Goal: Communication & Community: Answer question/provide support

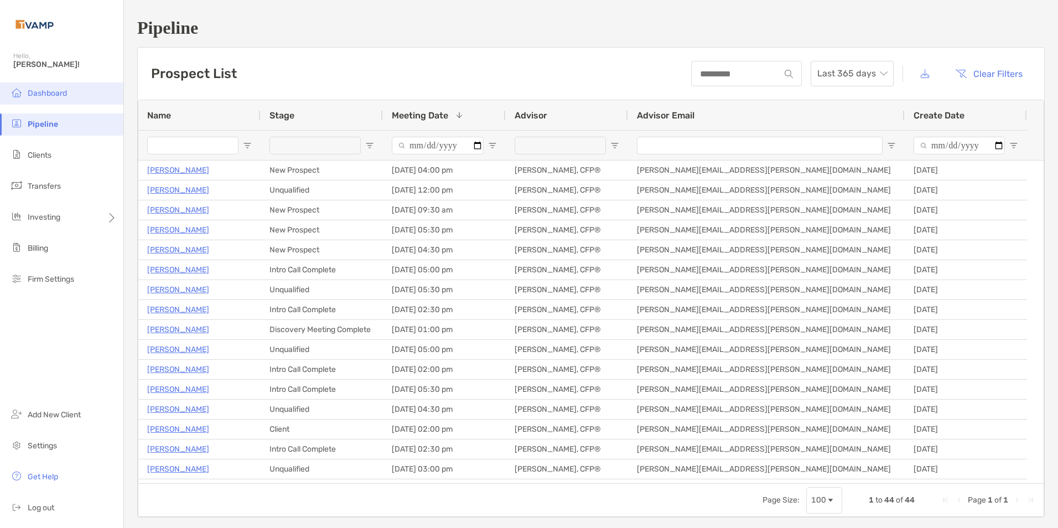
click at [50, 93] on span "Dashboard" at bounding box center [47, 93] width 39 height 9
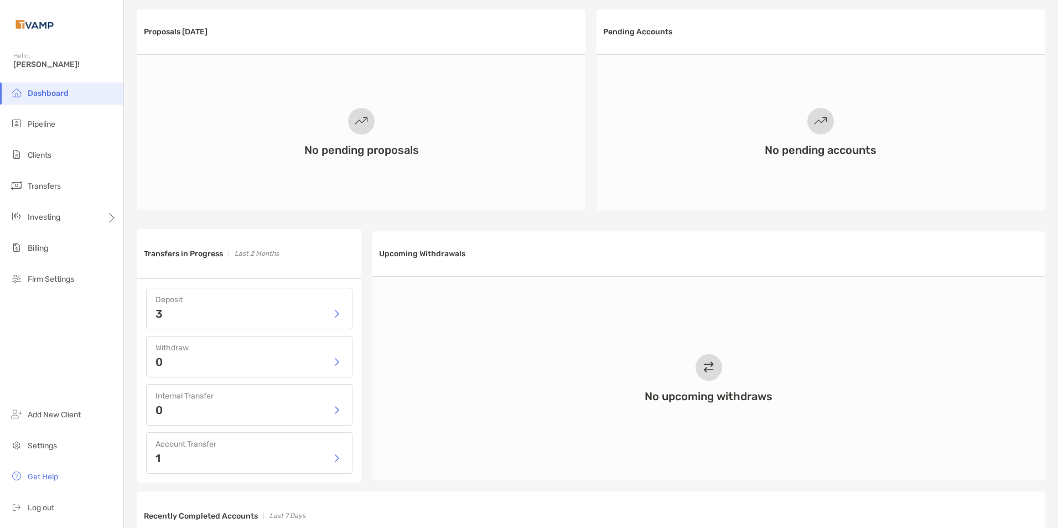
scroll to position [443, 0]
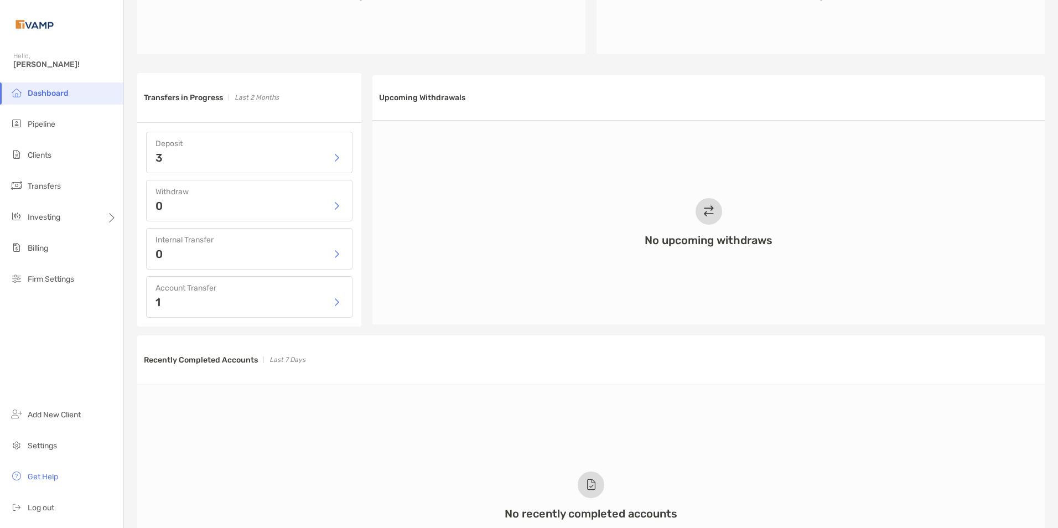
click at [211, 155] on div "3" at bounding box center [249, 157] width 188 height 17
click at [336, 158] on button "button" at bounding box center [336, 157] width 13 height 17
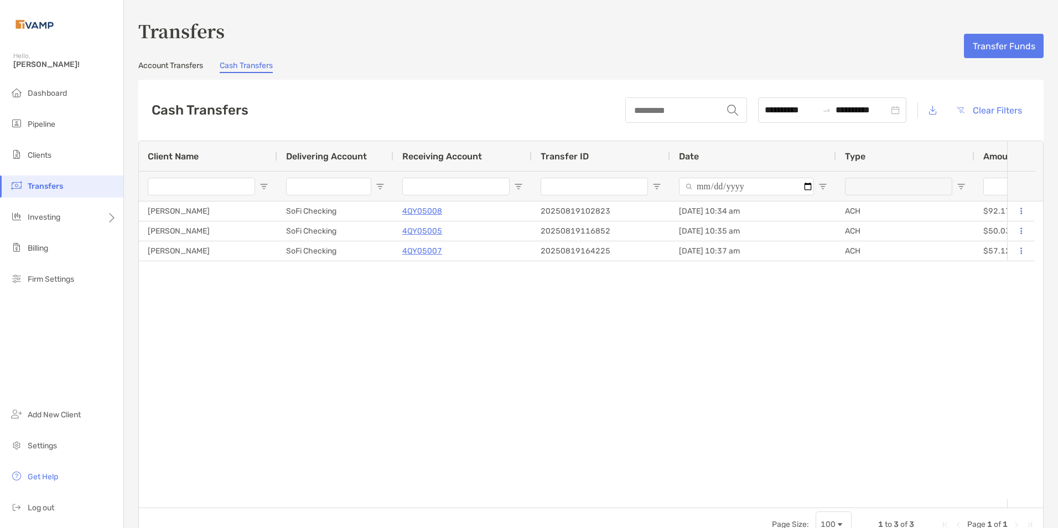
type input "**********"
click at [58, 190] on span "Transfers" at bounding box center [45, 185] width 35 height 9
click at [154, 215] on span "Portfolios" at bounding box center [150, 216] width 34 height 9
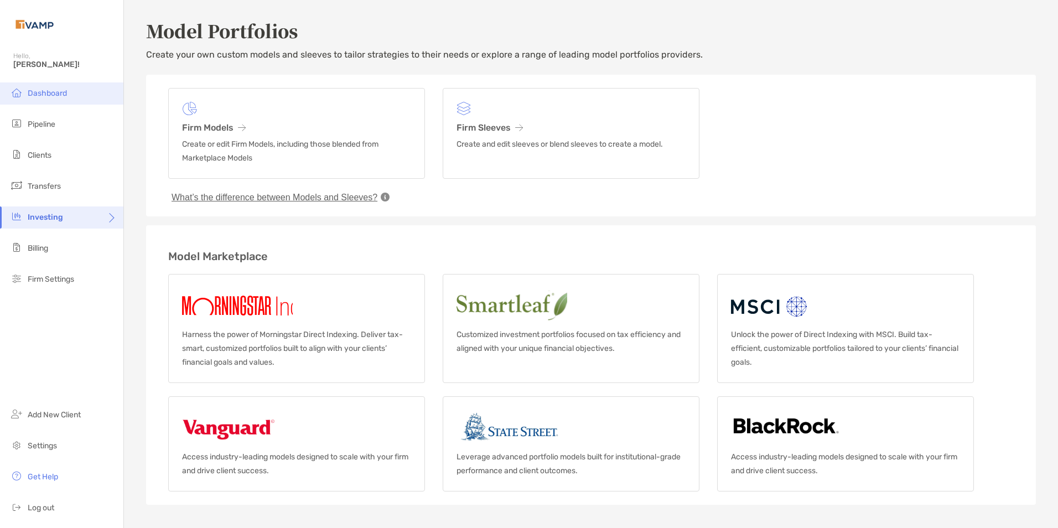
click at [53, 89] on span "Dashboard" at bounding box center [47, 93] width 39 height 9
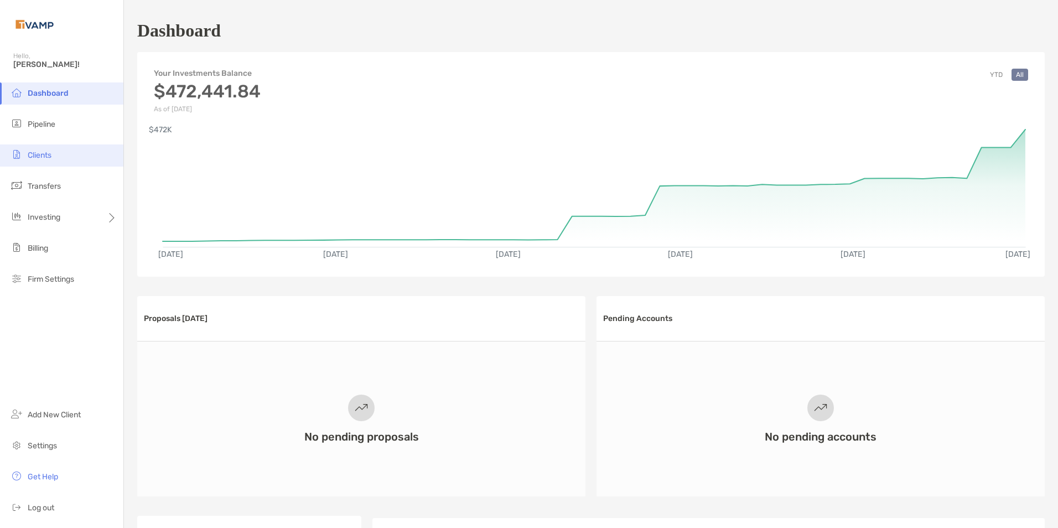
click at [28, 152] on span "Clients" at bounding box center [40, 154] width 24 height 9
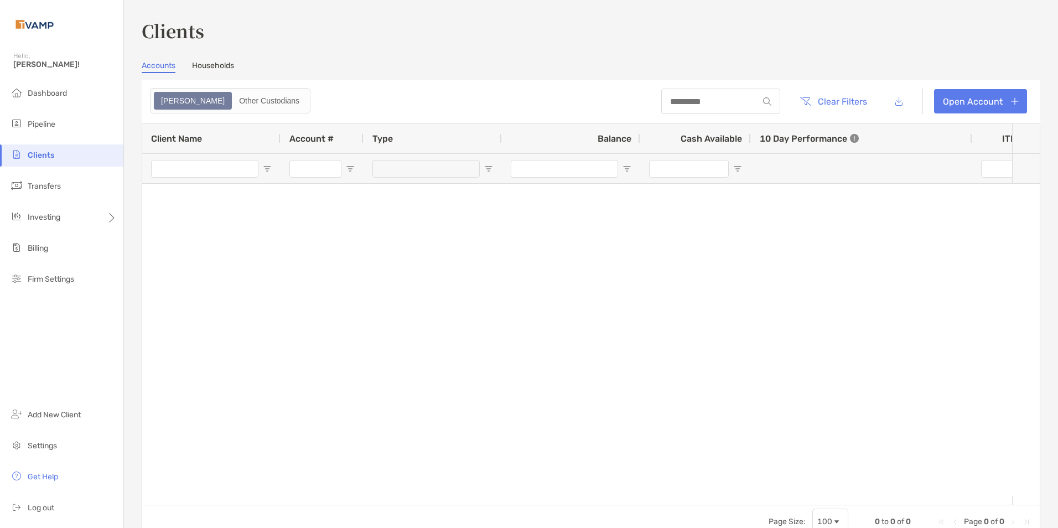
type input "***"
click at [797, 97] on button "Clear Filters" at bounding box center [833, 101] width 84 height 24
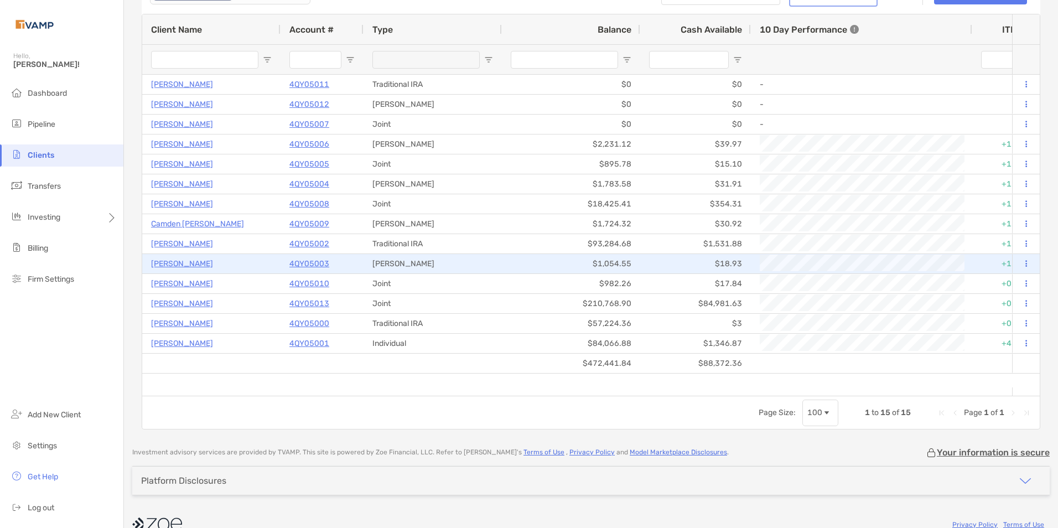
scroll to position [111, 0]
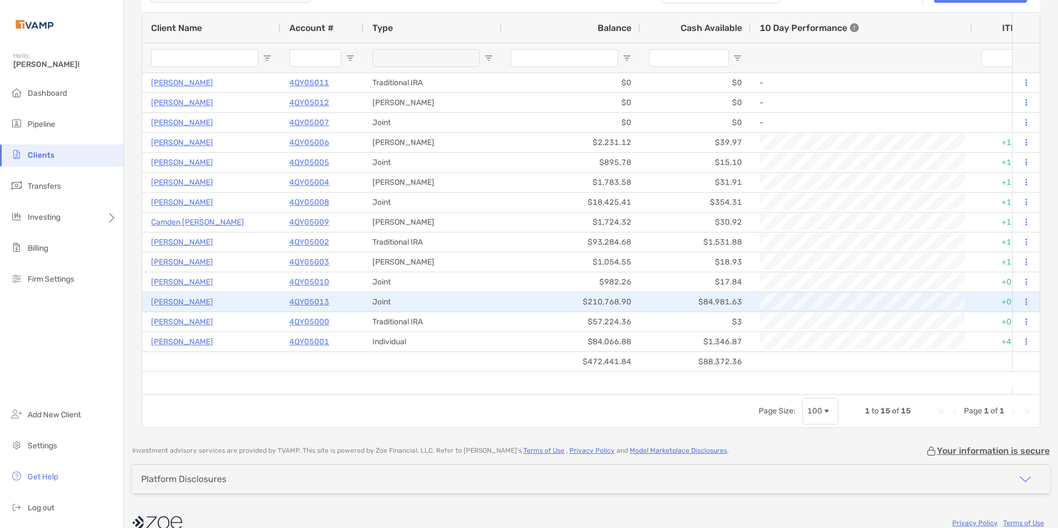
click at [189, 304] on p "Danielle Barnas" at bounding box center [182, 302] width 62 height 14
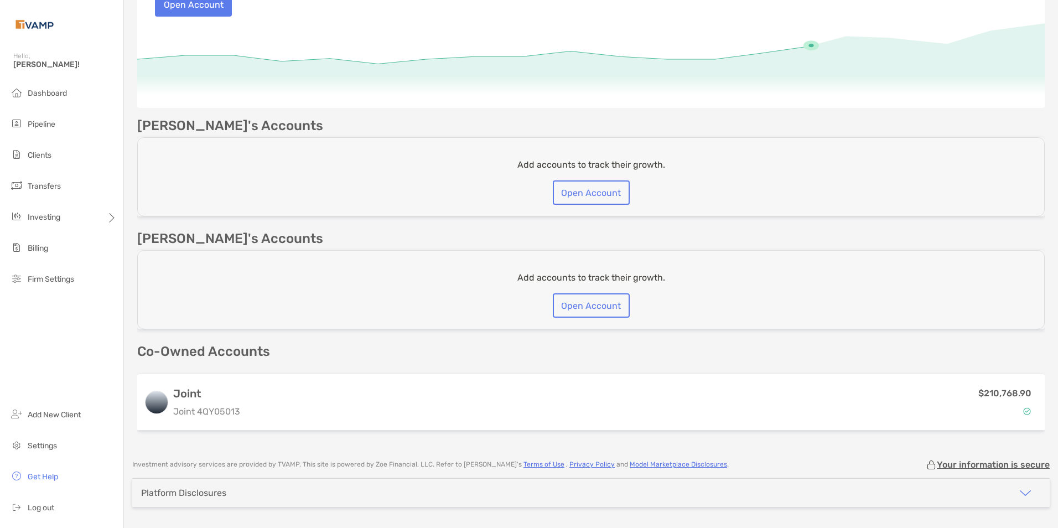
scroll to position [198, 0]
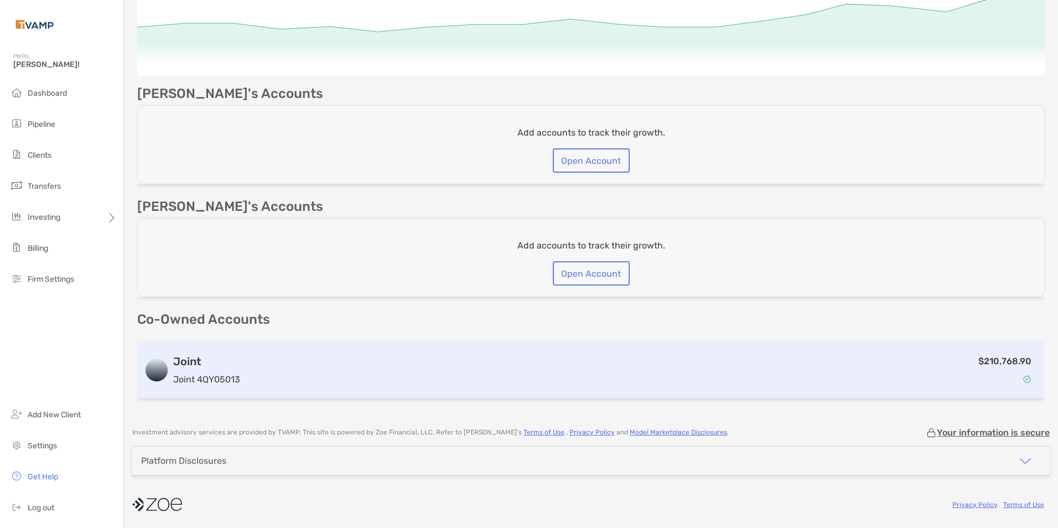
click at [400, 358] on div "$210,768.90" at bounding box center [641, 370] width 793 height 32
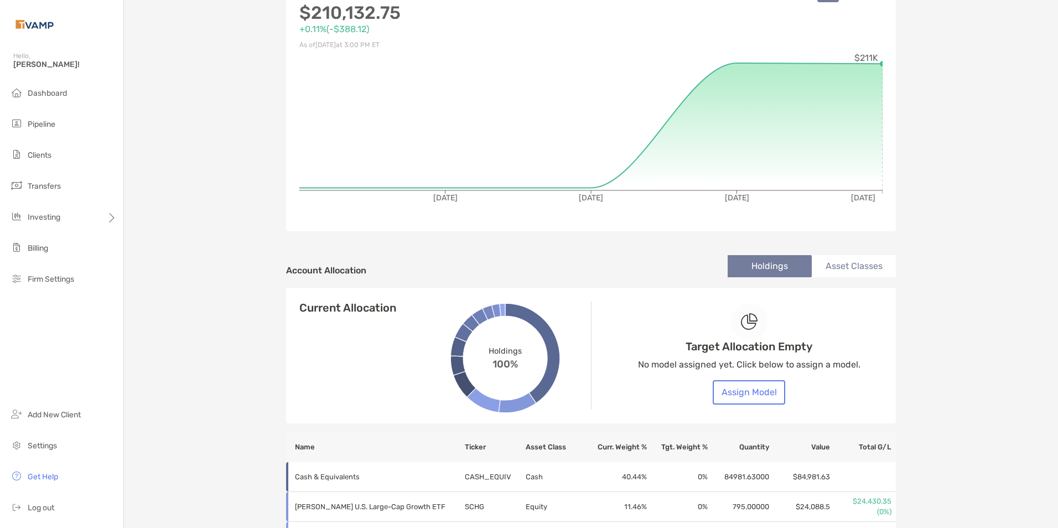
scroll to position [124, 0]
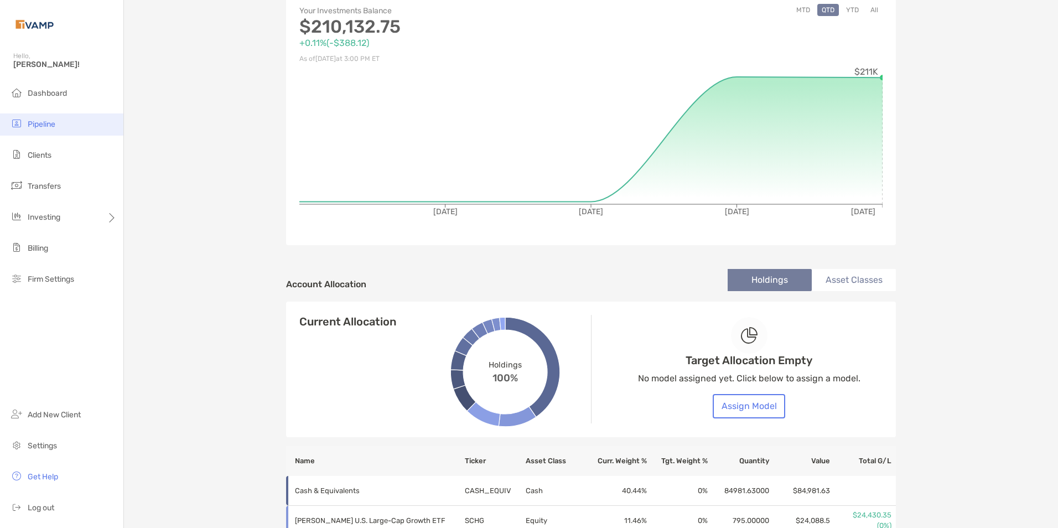
click at [28, 126] on span "Pipeline" at bounding box center [42, 123] width 28 height 9
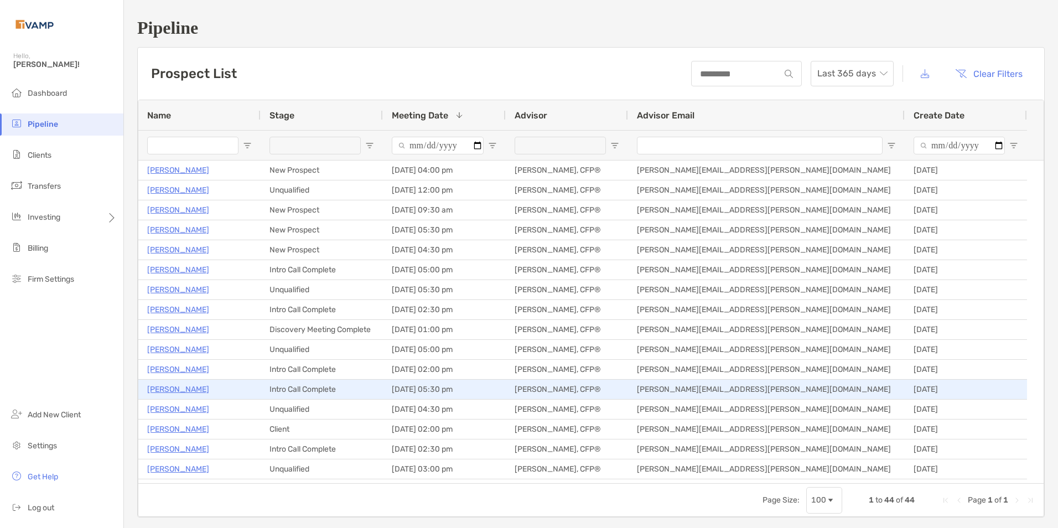
scroll to position [55, 0]
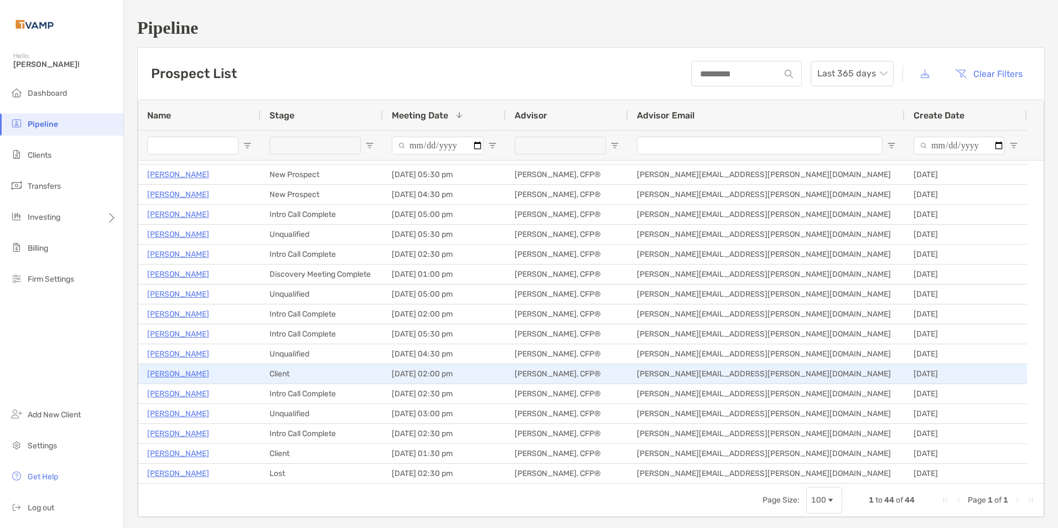
click at [165, 372] on p "[PERSON_NAME]" at bounding box center [178, 374] width 62 height 14
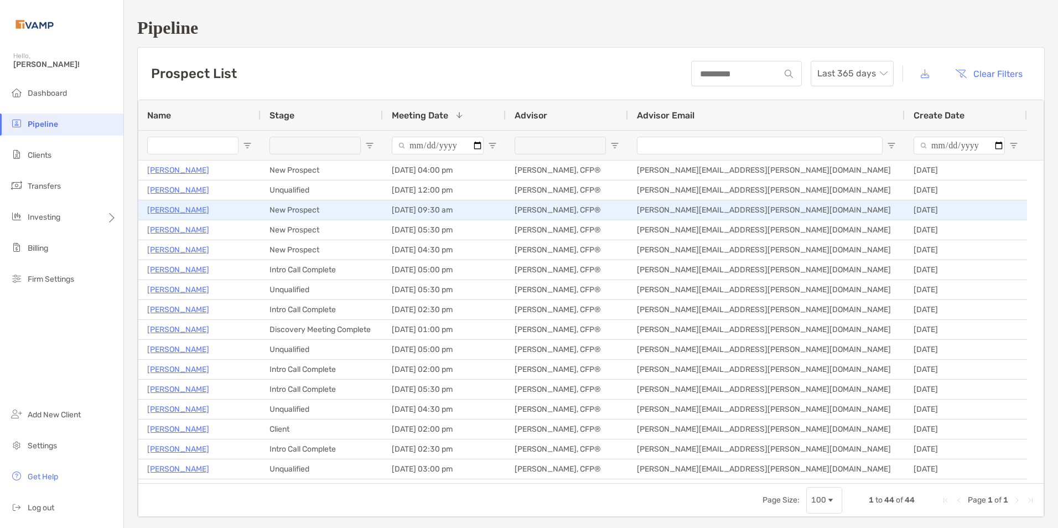
scroll to position [0, 0]
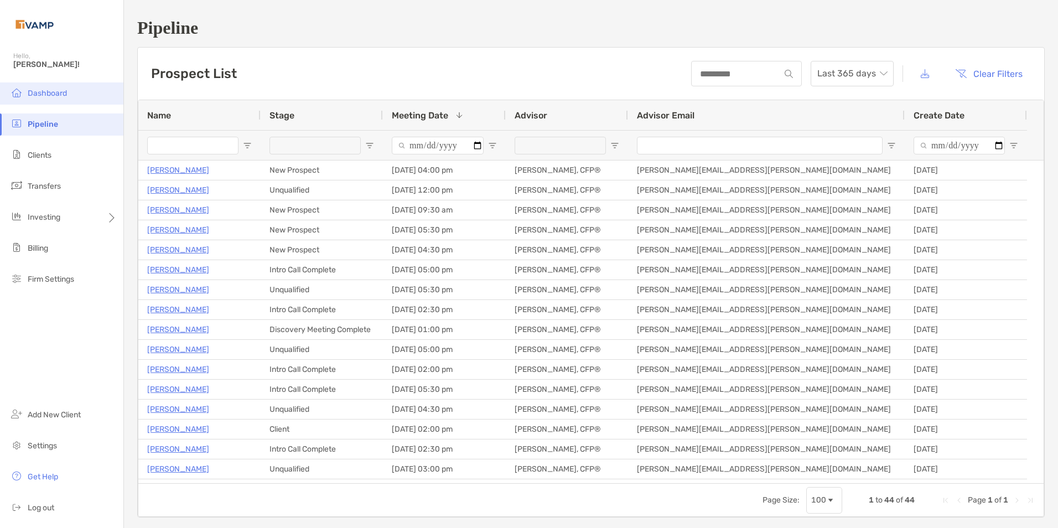
click at [37, 96] on span "Dashboard" at bounding box center [47, 93] width 39 height 9
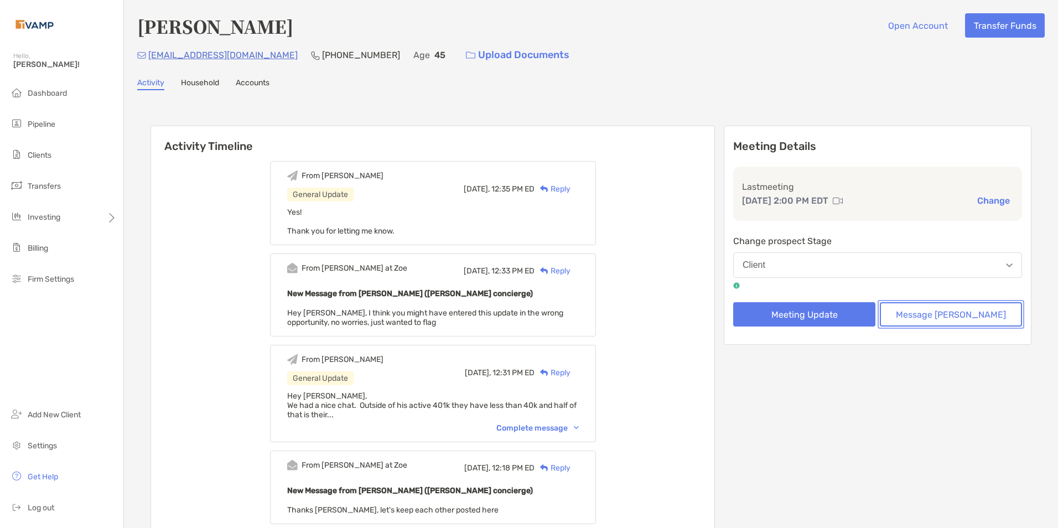
click at [953, 318] on button "Message [PERSON_NAME]" at bounding box center [951, 314] width 142 height 24
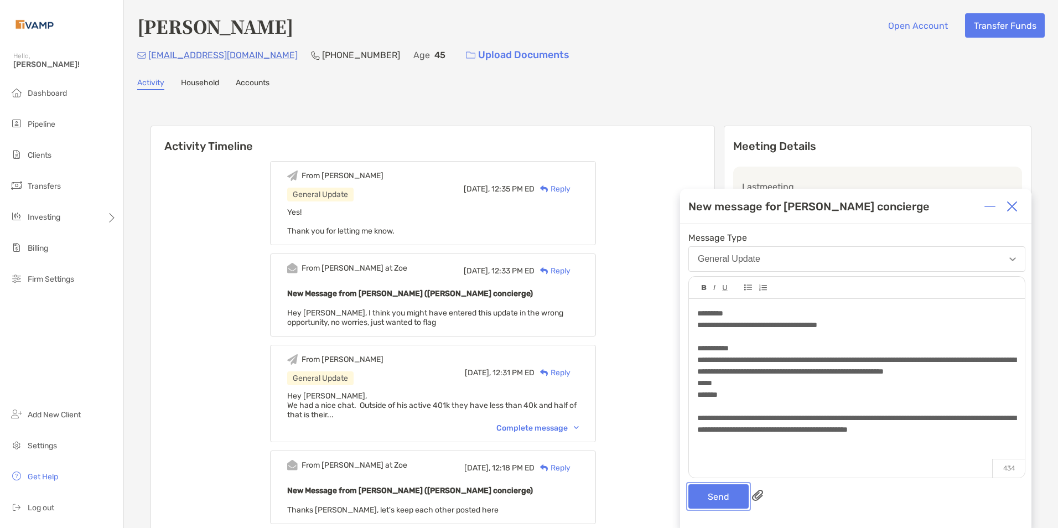
click at [721, 490] on button "Send" at bounding box center [718, 496] width 60 height 24
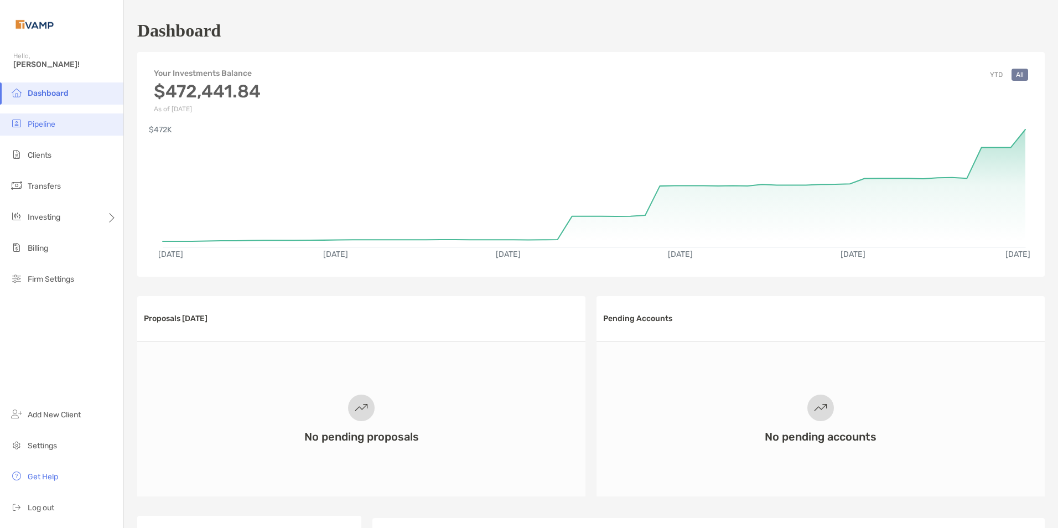
click at [46, 121] on span "Pipeline" at bounding box center [42, 123] width 28 height 9
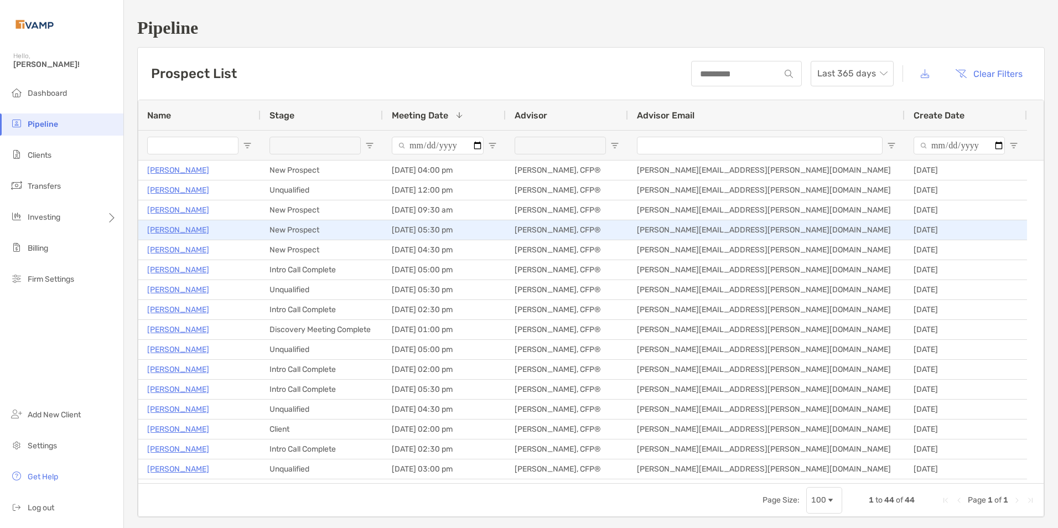
click at [173, 231] on p "Maricelda Medina" at bounding box center [178, 230] width 62 height 14
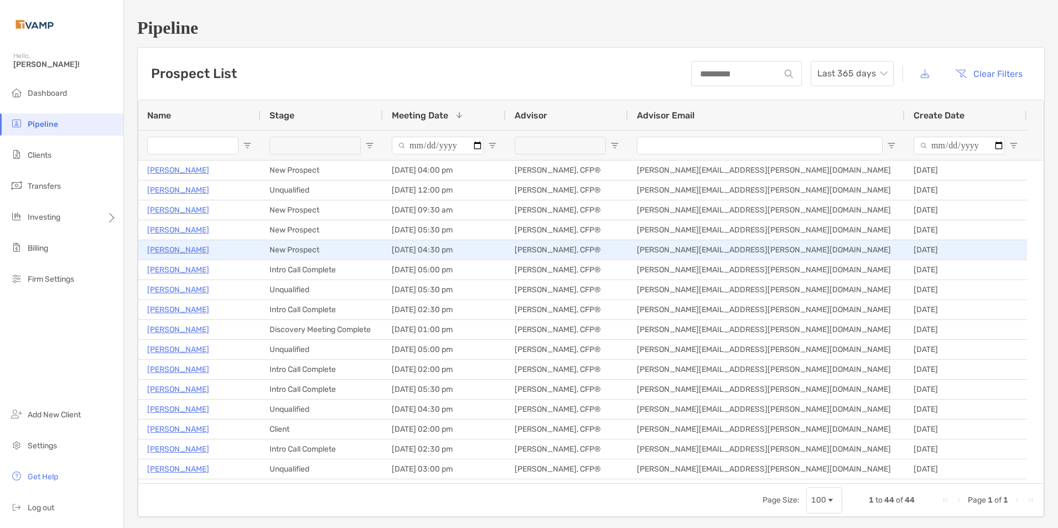
click at [181, 251] on p "Ann Macgregor" at bounding box center [178, 250] width 62 height 14
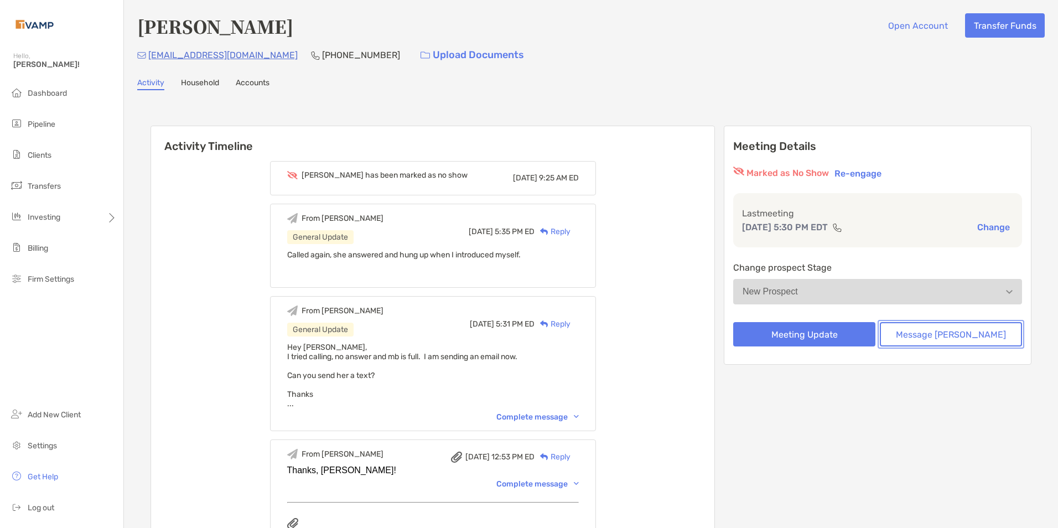
click at [952, 340] on button "Message Zoe" at bounding box center [951, 334] width 142 height 24
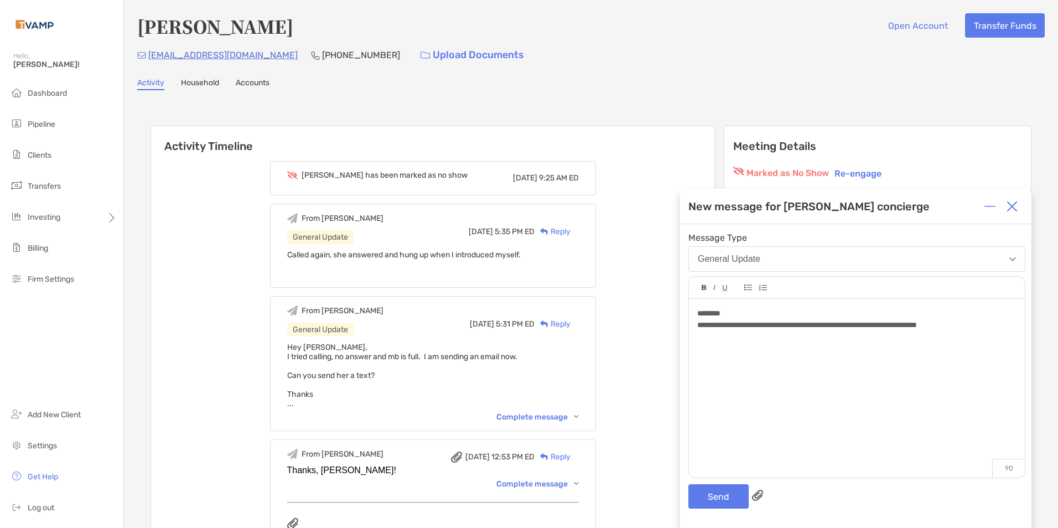
click at [1006, 323] on div "**********" at bounding box center [856, 325] width 319 height 12
click at [724, 493] on button "Send" at bounding box center [718, 496] width 60 height 24
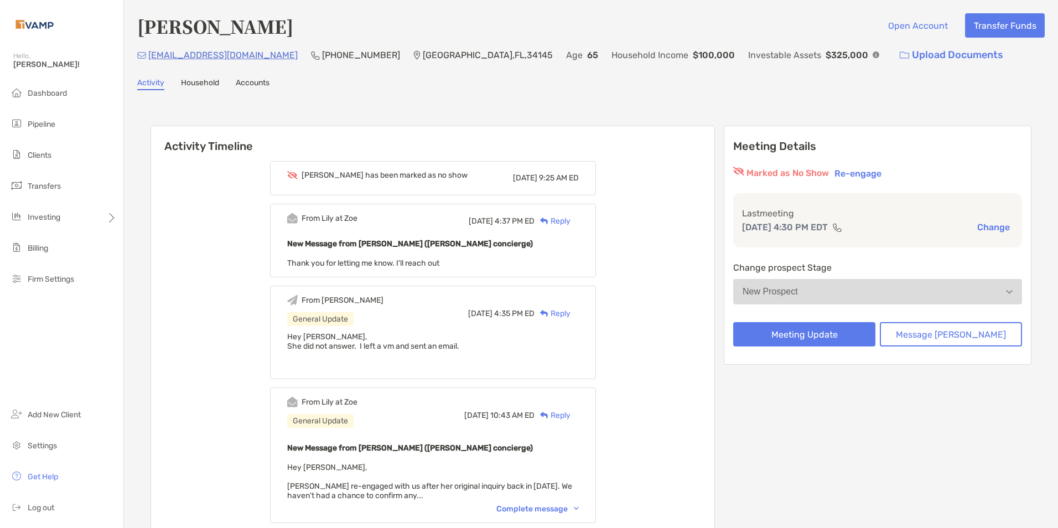
click at [475, 252] on div "New Message from Lily Kraus (Zoe concierge) Thank you for letting me know. I'll…" at bounding box center [433, 252] width 292 height 31
click at [570, 221] on div "Reply" at bounding box center [552, 221] width 36 height 12
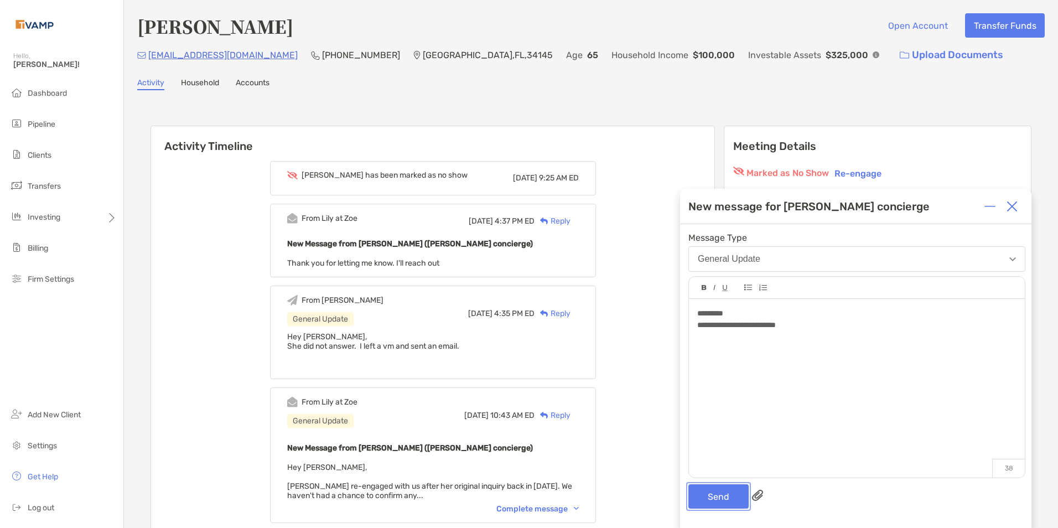
click at [720, 489] on button "Send" at bounding box center [718, 496] width 60 height 24
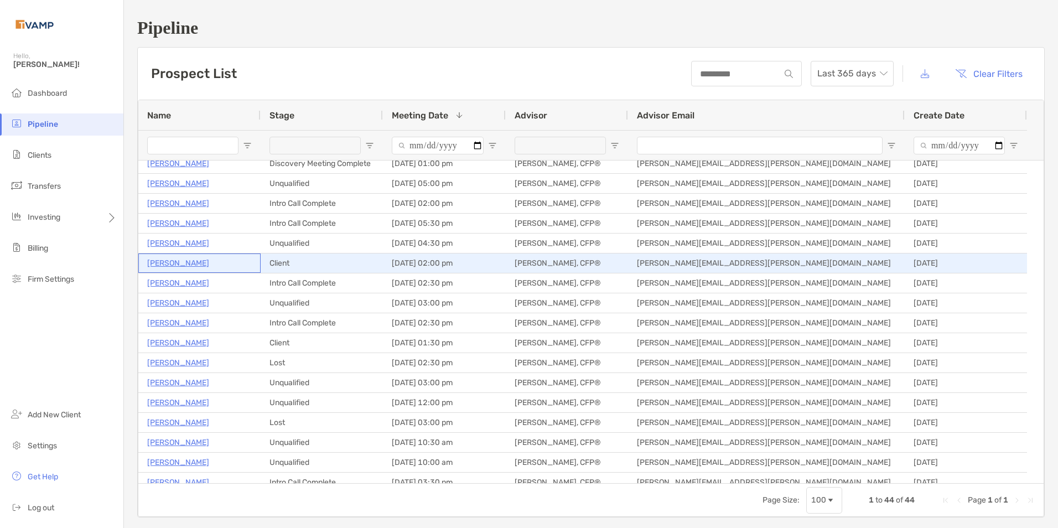
click at [188, 264] on p "[PERSON_NAME]" at bounding box center [178, 263] width 62 height 14
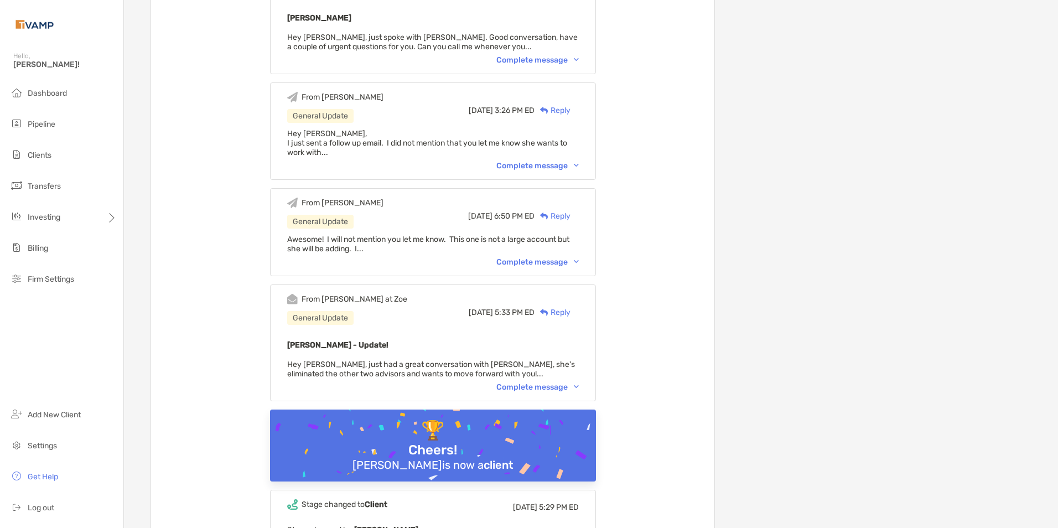
scroll to position [940, 0]
click at [579, 384] on div "Complete message" at bounding box center [537, 385] width 82 height 9
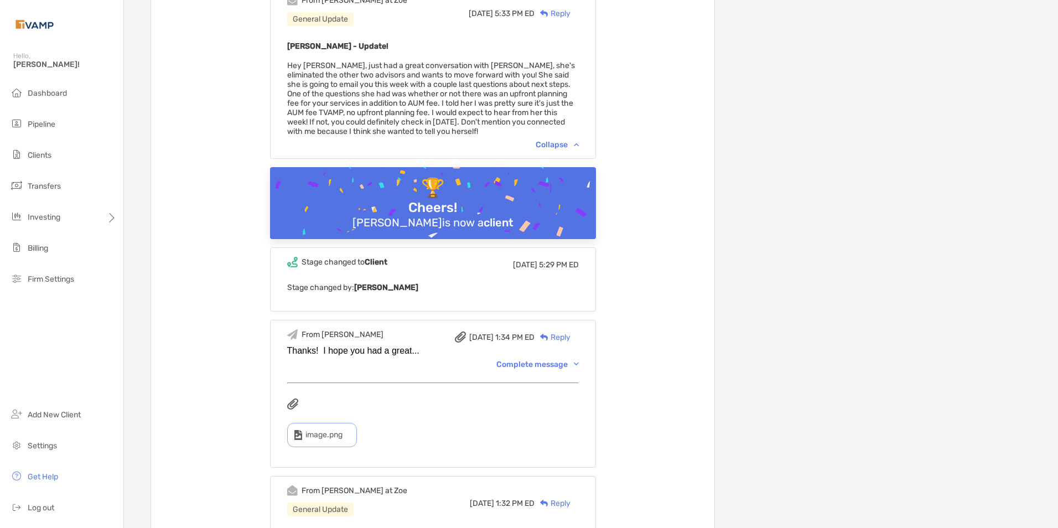
scroll to position [1272, 0]
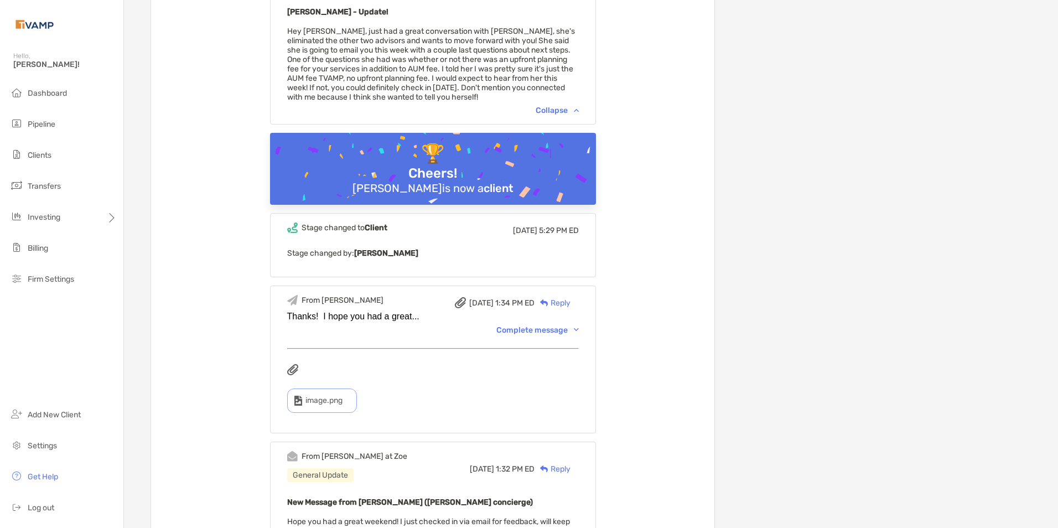
click at [579, 334] on div "Complete message" at bounding box center [537, 329] width 82 height 9
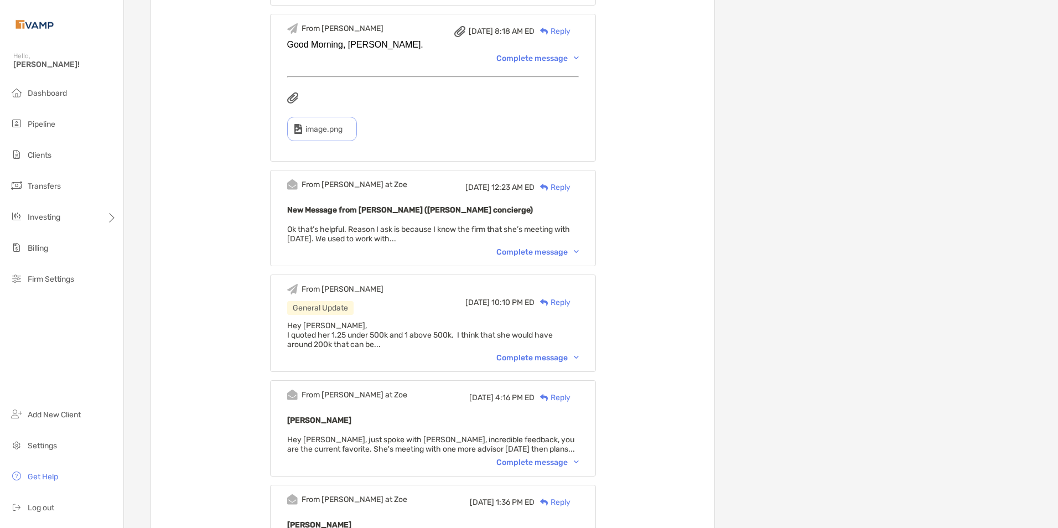
scroll to position [2268, 0]
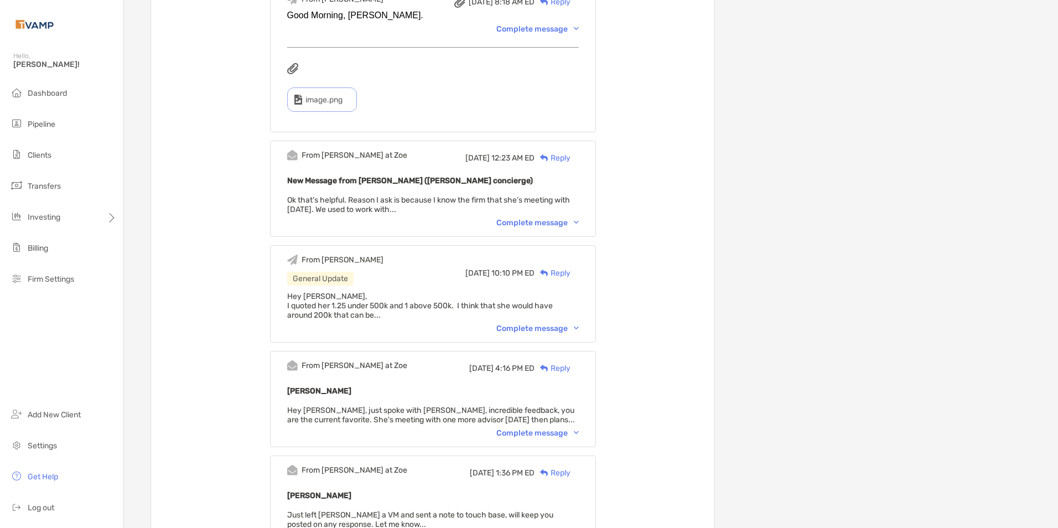
click at [577, 332] on div "Complete message" at bounding box center [537, 328] width 82 height 9
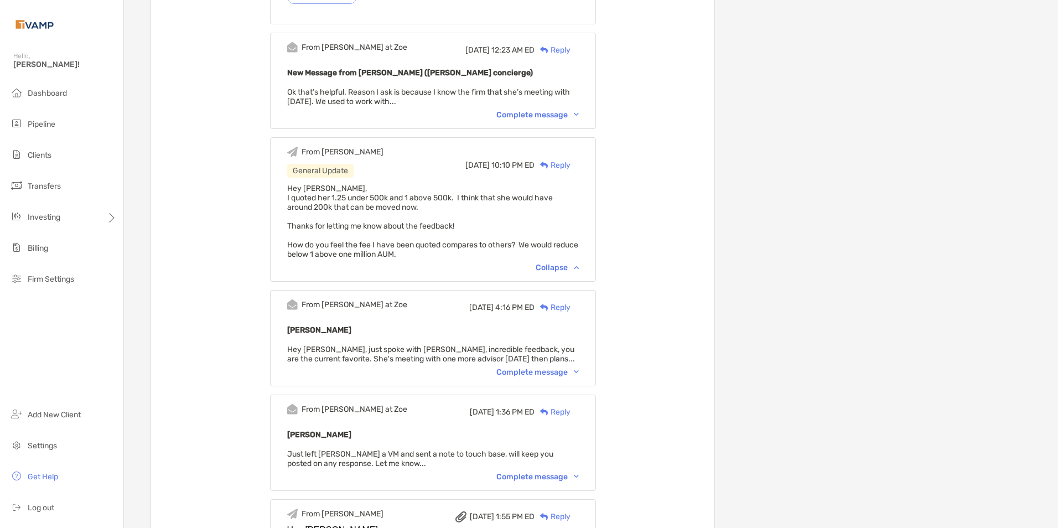
scroll to position [2379, 0]
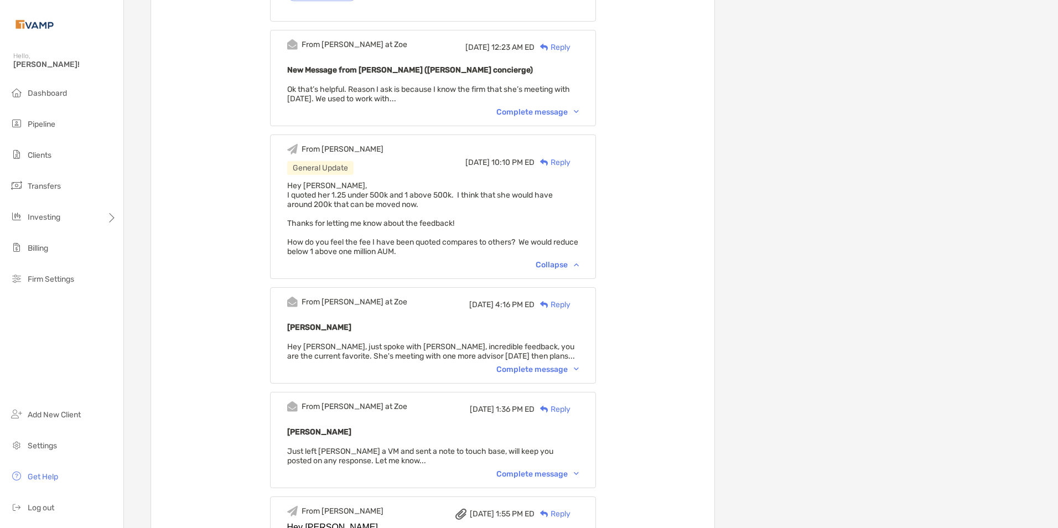
click at [579, 372] on div "Complete message" at bounding box center [537, 369] width 82 height 9
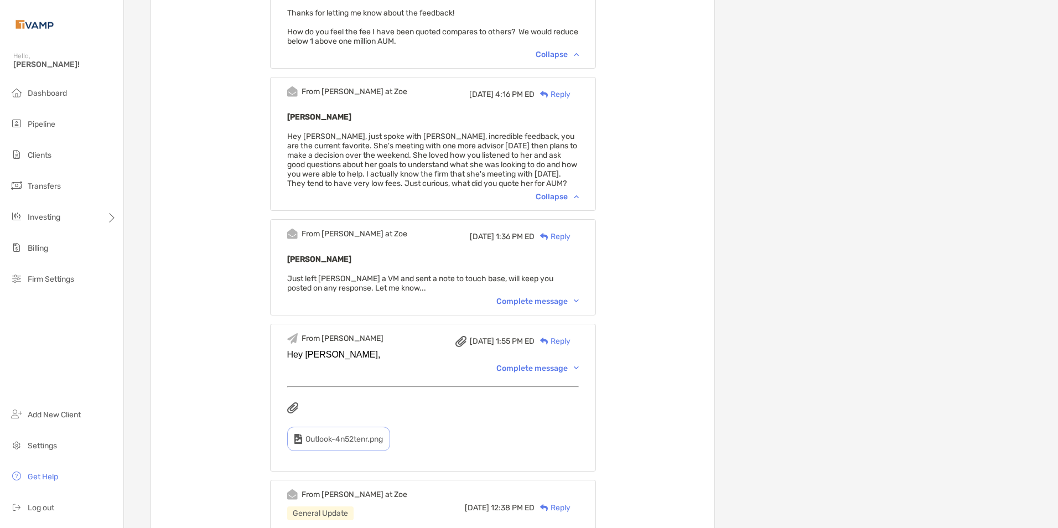
scroll to position [2711, 0]
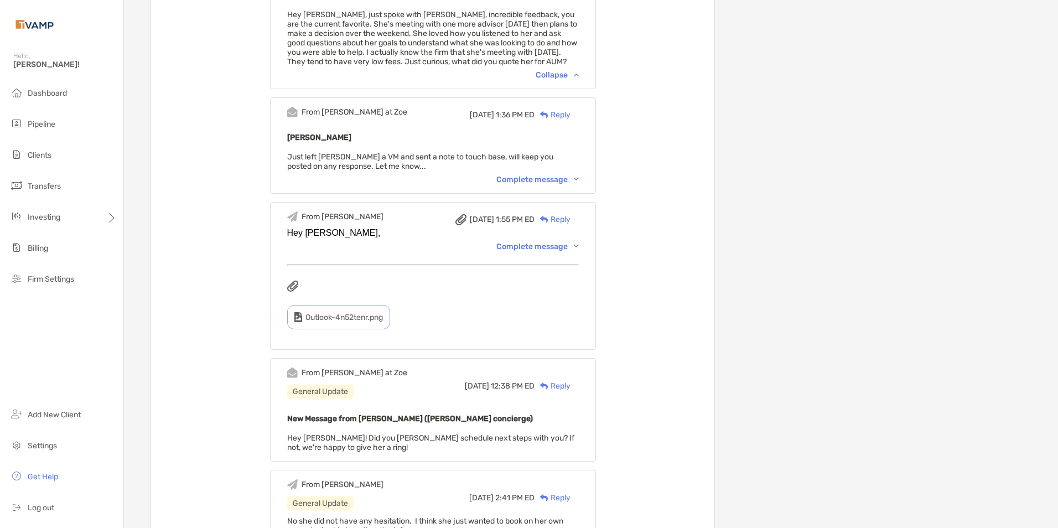
click at [579, 248] on img at bounding box center [576, 246] width 5 height 3
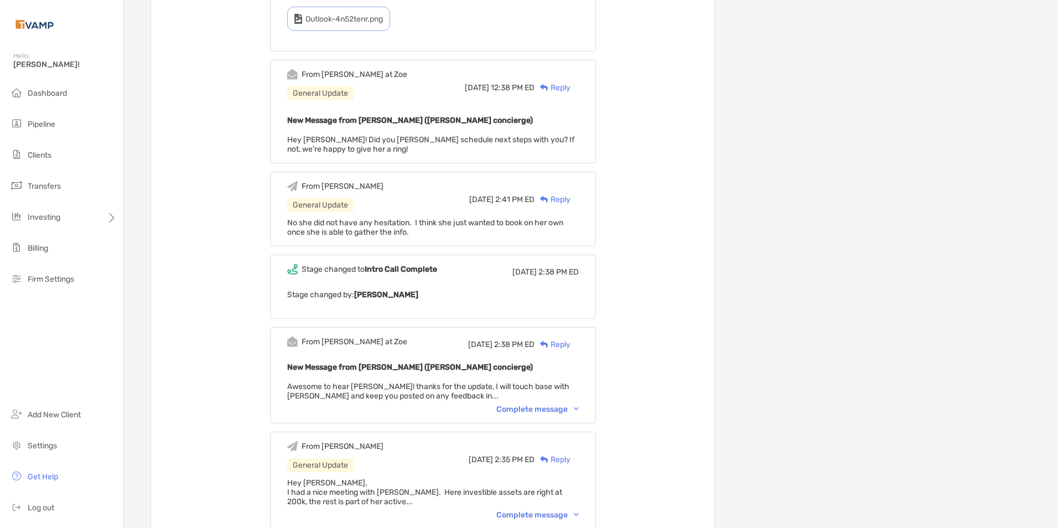
scroll to position [3541, 0]
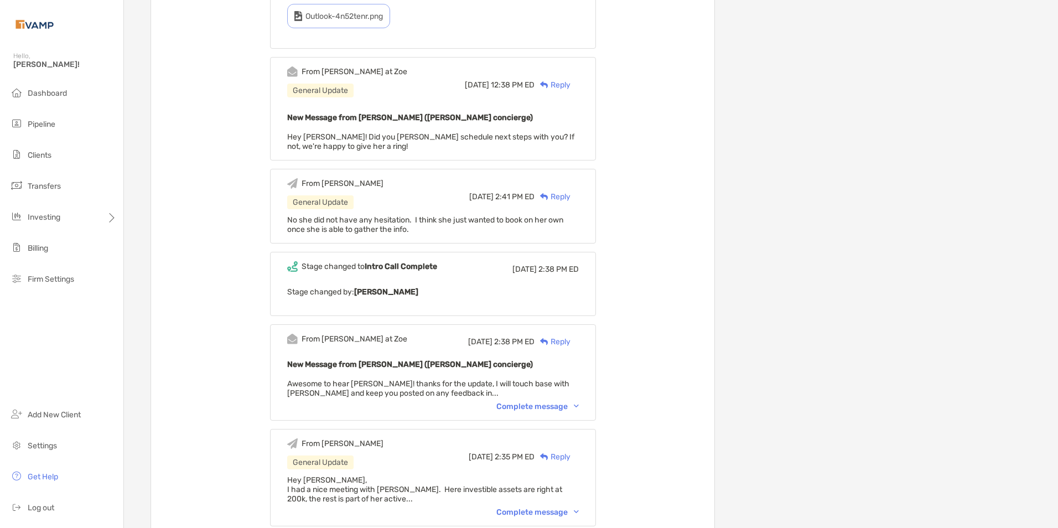
click at [579, 408] on img at bounding box center [576, 405] width 5 height 3
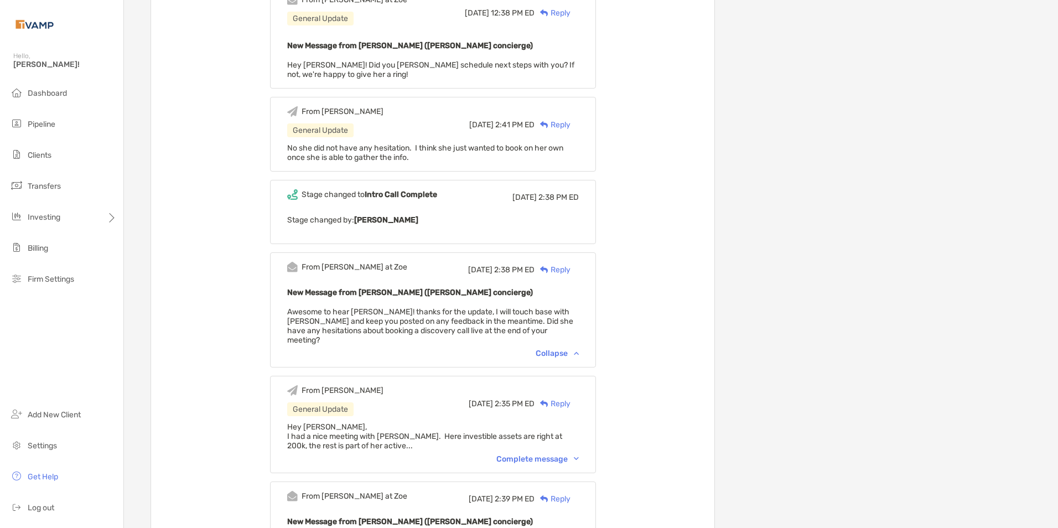
scroll to position [3707, 0]
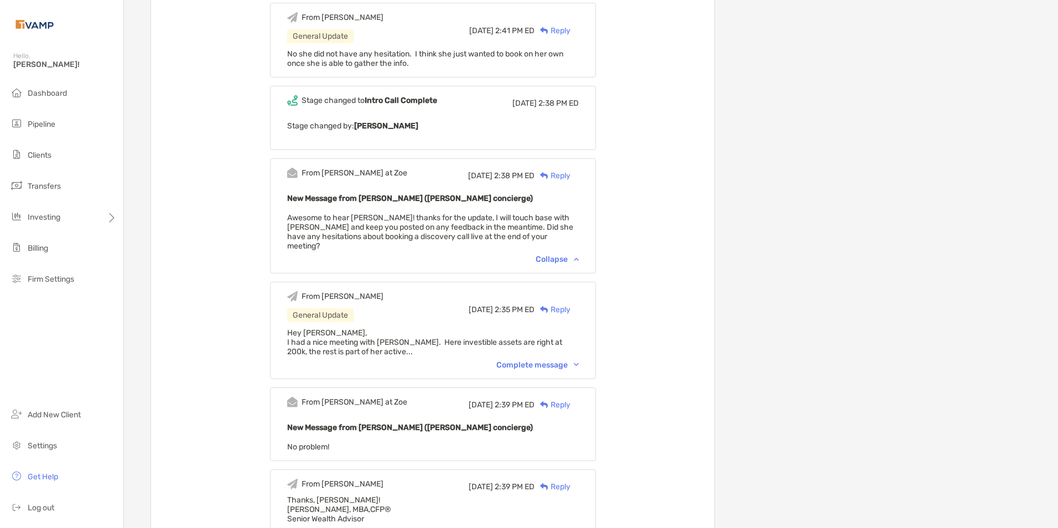
click at [579, 368] on div "Complete message" at bounding box center [537, 364] width 82 height 9
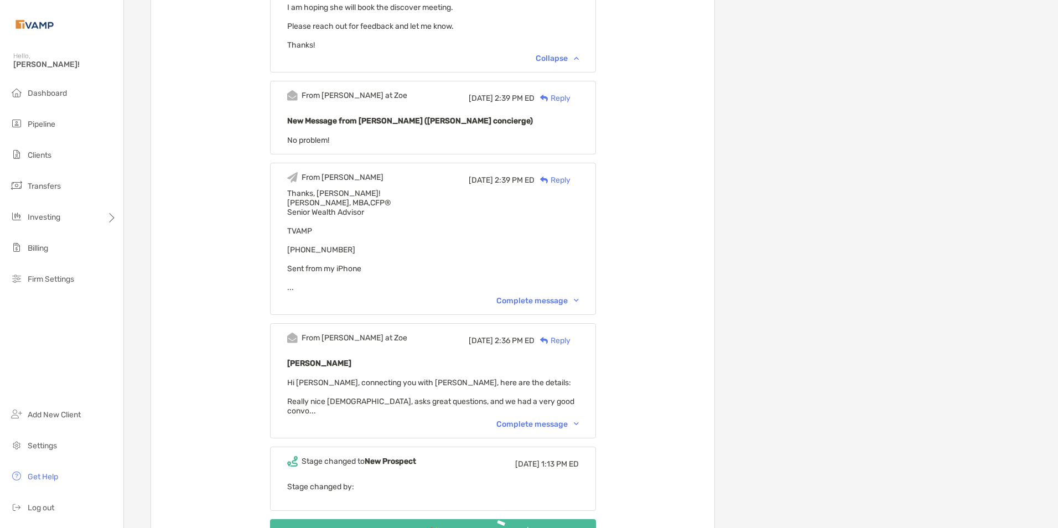
scroll to position [4109, 0]
